Goal: Transaction & Acquisition: Purchase product/service

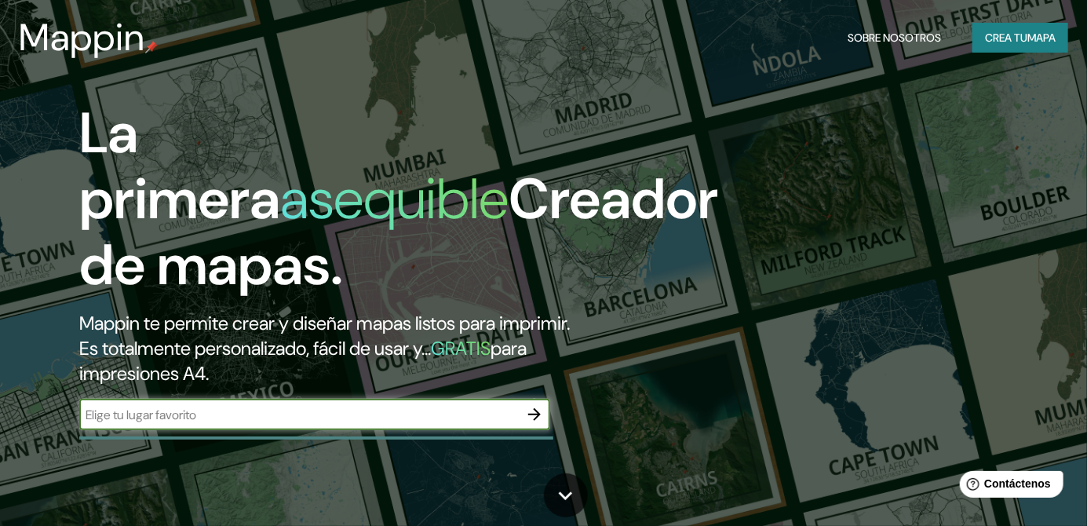
click at [122, 421] on input "text" at bounding box center [299, 415] width 440 height 18
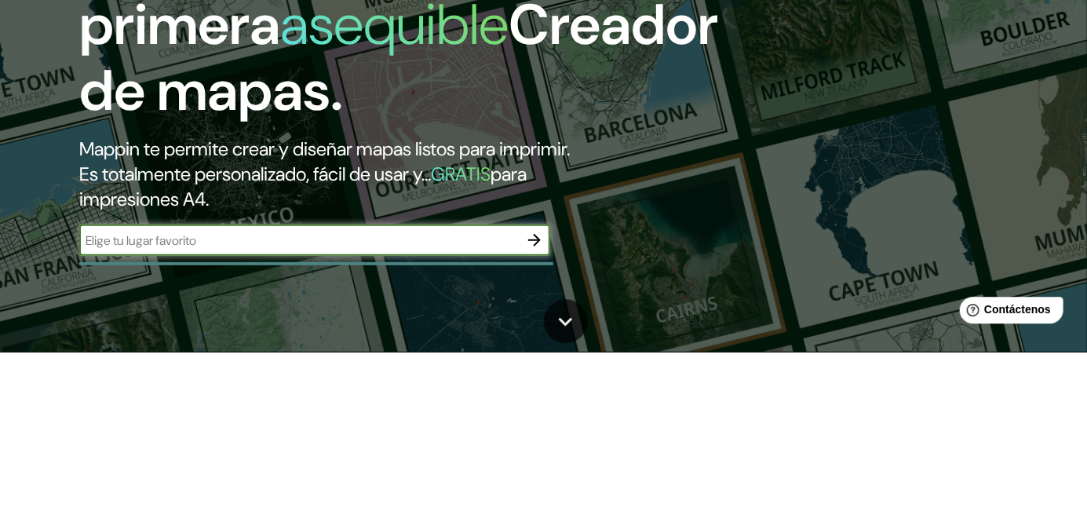
scroll to position [25, 0]
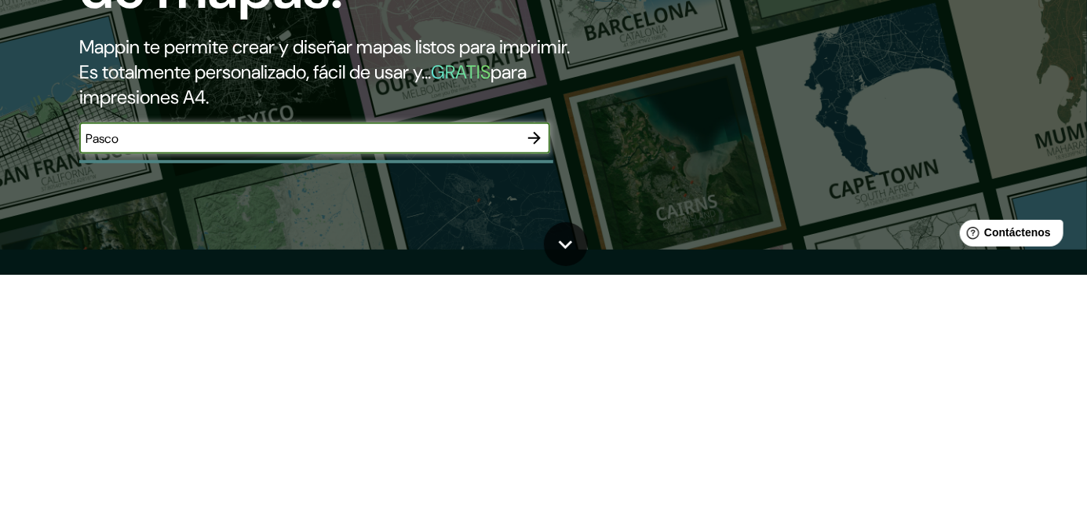
type input "Pasco"
click at [524, 383] on button "button" at bounding box center [534, 389] width 31 height 31
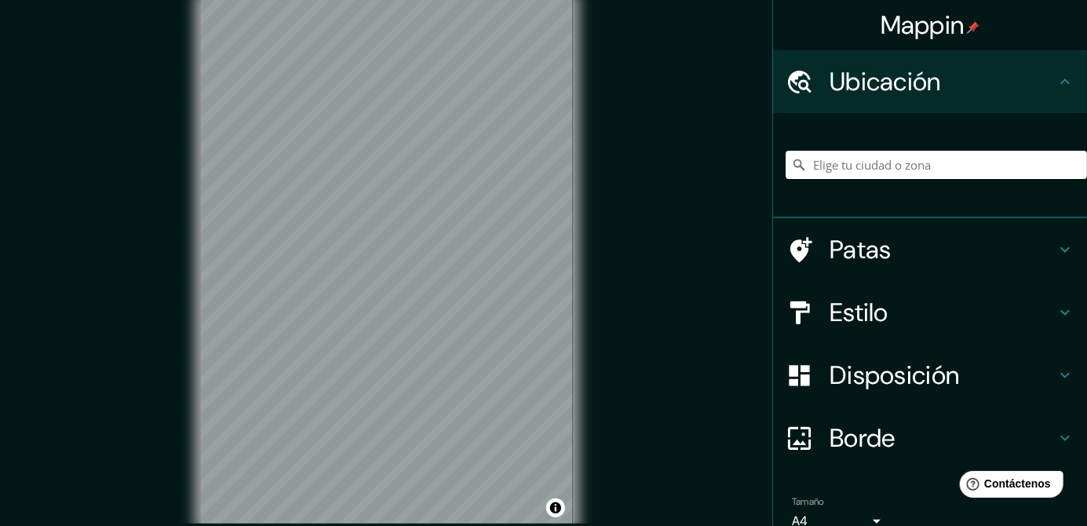
click at [910, 316] on h4 "Estilo" at bounding box center [943, 312] width 226 height 31
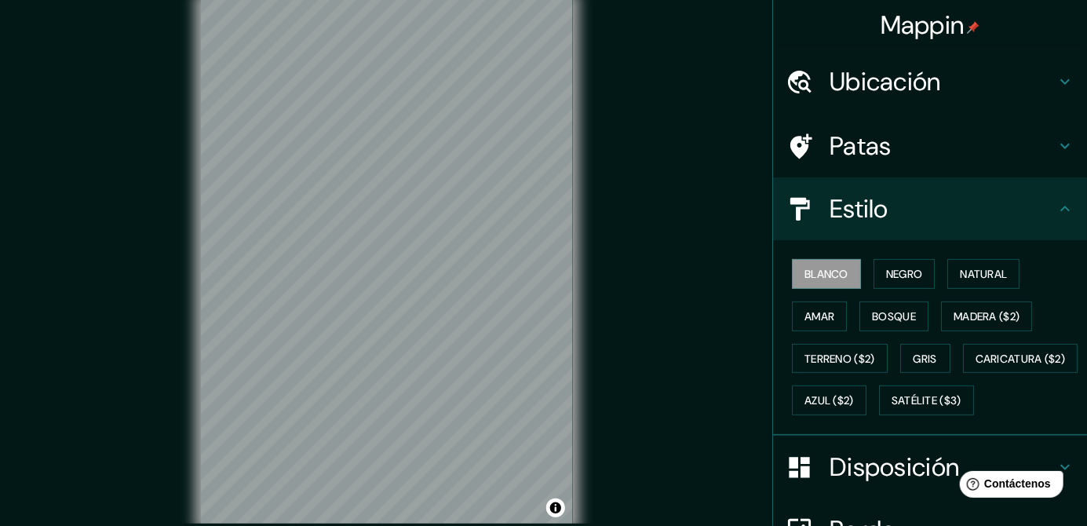
click at [988, 268] on font "Natural" at bounding box center [983, 274] width 47 height 14
click at [867, 361] on font "Terreno ($2)" at bounding box center [840, 359] width 71 height 14
click at [879, 415] on button "Satélite ($3)" at bounding box center [926, 400] width 95 height 30
